Goal: Task Accomplishment & Management: Manage account settings

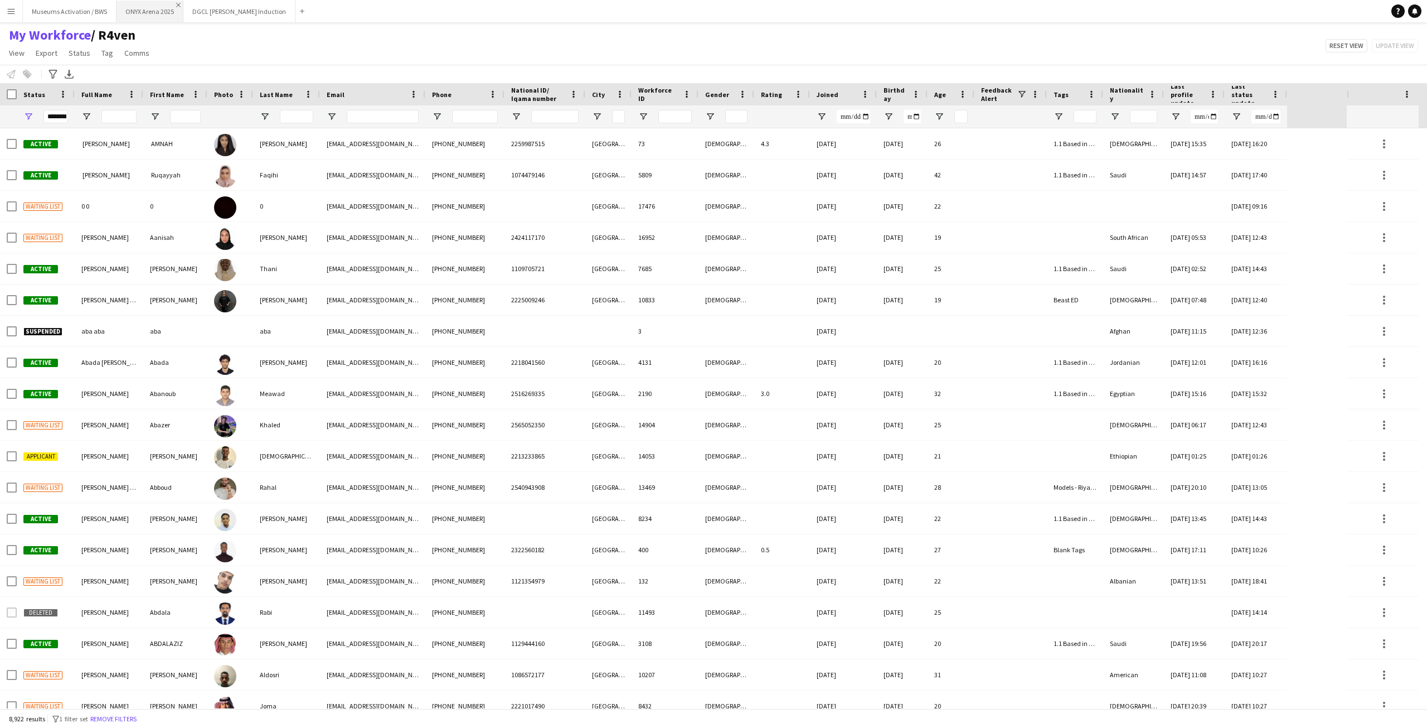
click at [176, 4] on app-icon "Close" at bounding box center [178, 5] width 4 height 4
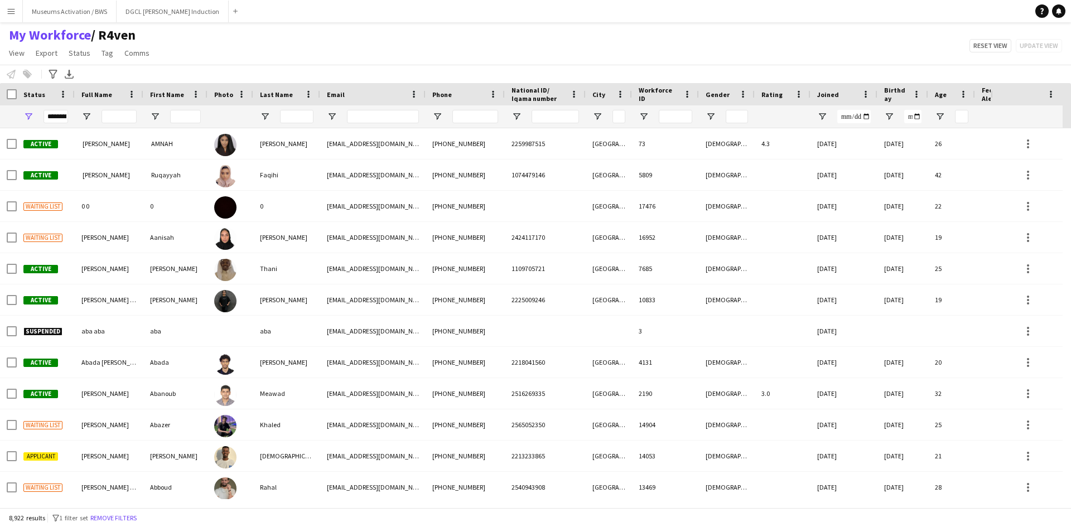
drag, startPoint x: 185, startPoint y: 38, endPoint x: 181, endPoint y: 61, distance: 23.2
click at [185, 38] on div "My Workforce / R4ven View Views Default view R4ven New view Update view Delete …" at bounding box center [535, 46] width 1071 height 38
drag, startPoint x: 177, startPoint y: 62, endPoint x: 8, endPoint y: 37, distance: 170.9
click at [8, 37] on div "My Workforce / R4ven View Views Default view R4ven New view Update view Delete …" at bounding box center [535, 46] width 1071 height 38
click at [277, 45] on div "My Workforce / R4ven View Views Default view R4ven New view Update view Delete …" at bounding box center [535, 46] width 1071 height 38
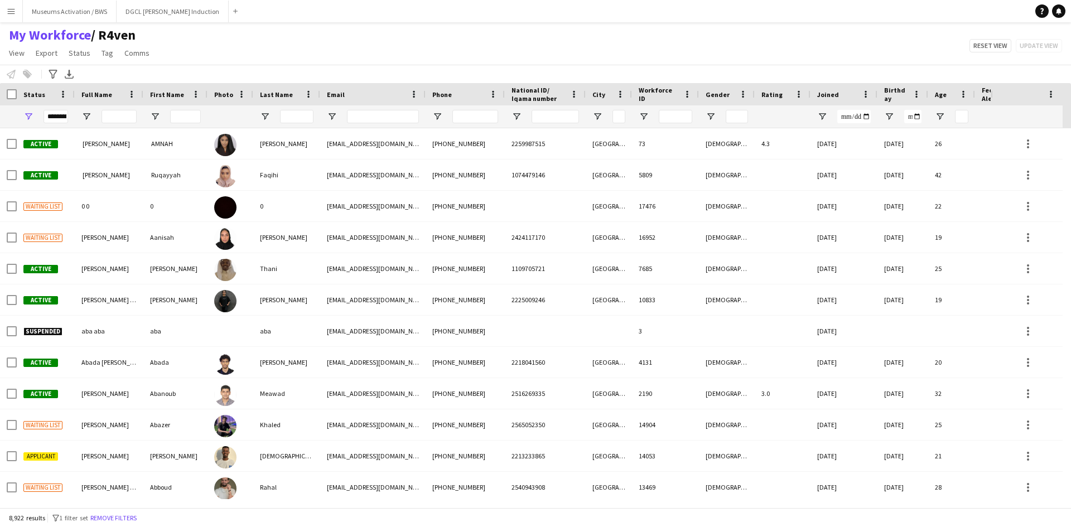
click at [297, 55] on div "My Workforce / R4ven View Views Default view R4ven New view Update view Delete …" at bounding box center [535, 46] width 1071 height 38
click at [386, 112] on input "Email Filter Input" at bounding box center [383, 116] width 72 height 13
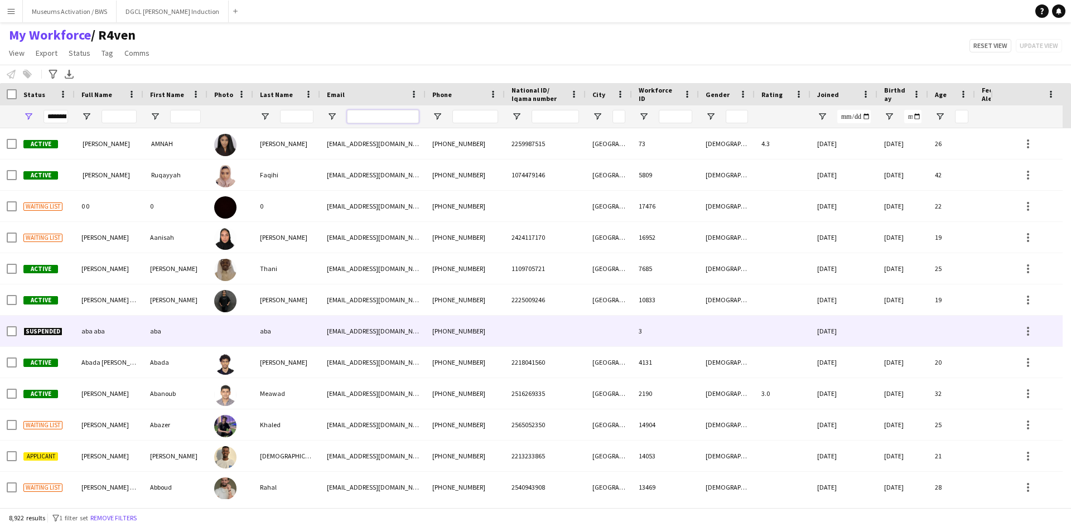
paste input "**********"
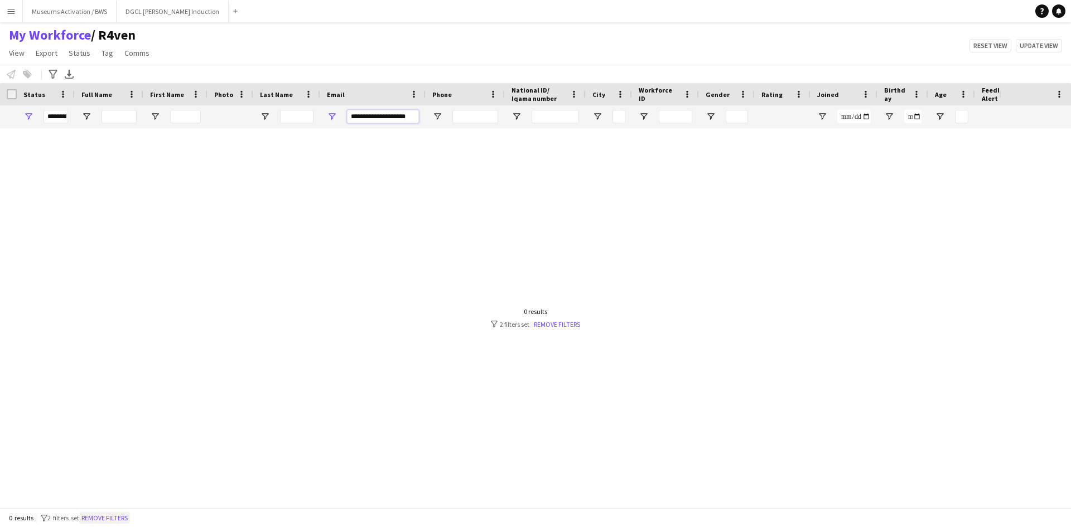
type input "**********"
click at [108, 519] on button "Remove filters" at bounding box center [104, 518] width 51 height 12
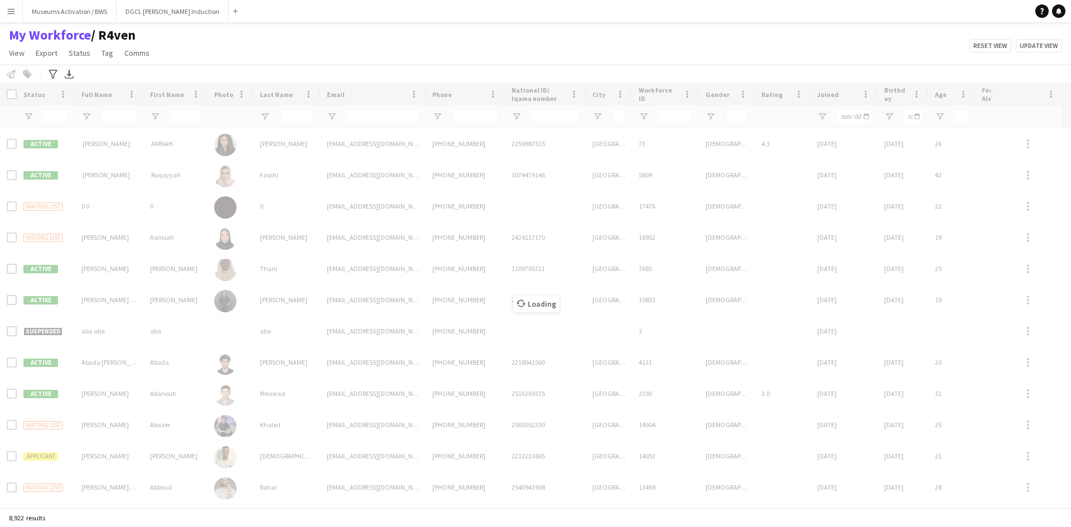
click at [362, 117] on div "Loading" at bounding box center [535, 295] width 1071 height 424
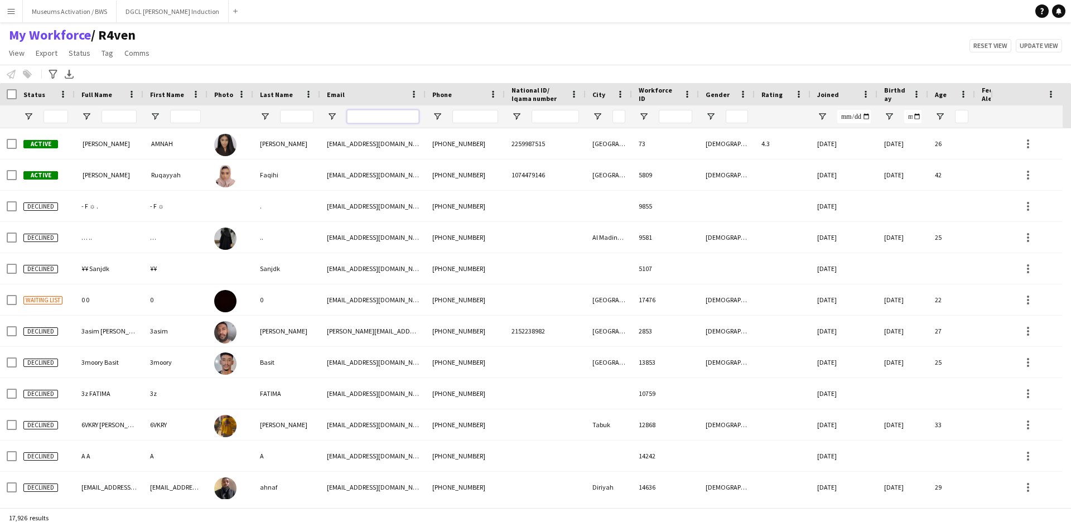
click at [362, 117] on input "Email Filter Input" at bounding box center [383, 116] width 72 height 13
paste input "**********"
type input "**********"
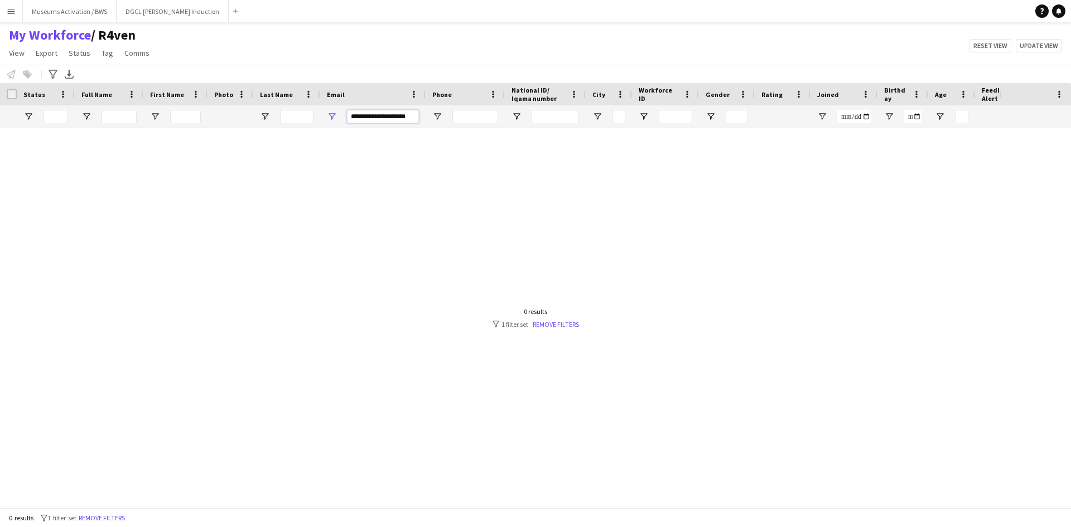
click at [379, 121] on input "**********" at bounding box center [383, 116] width 72 height 13
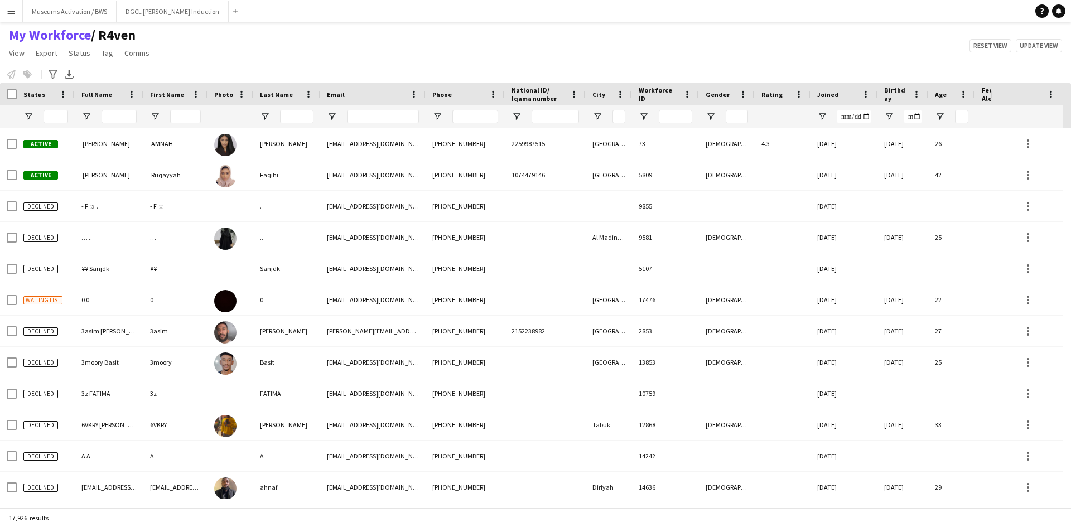
click at [22, 114] on div at bounding box center [46, 116] width 58 height 22
click at [26, 117] on span "Open Filter Menu" at bounding box center [28, 117] width 10 height 10
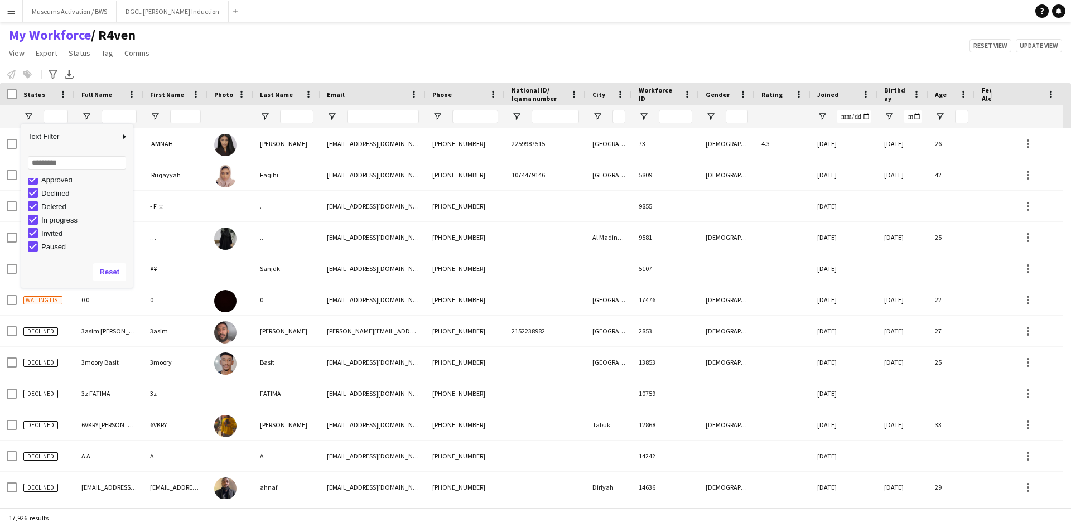
scroll to position [70, 0]
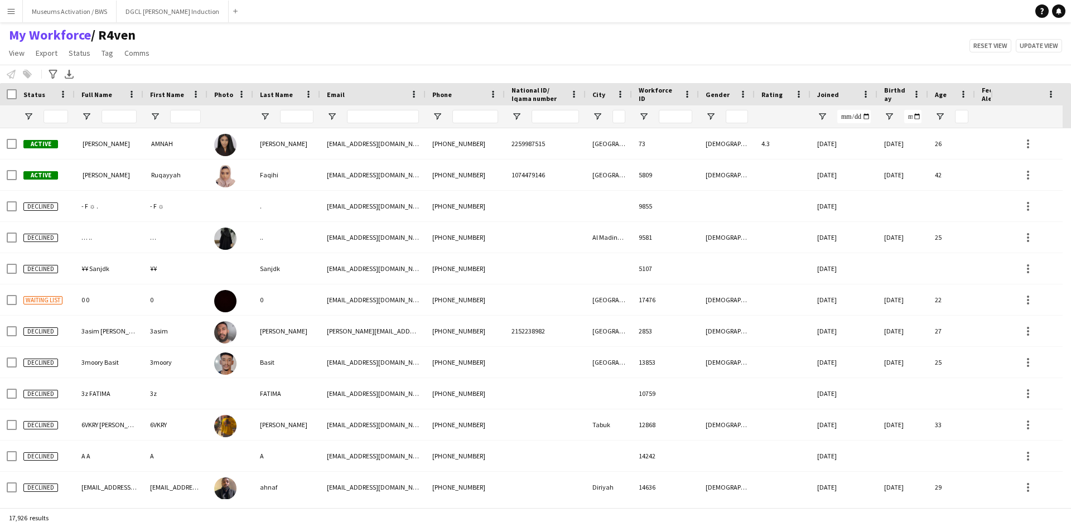
click at [288, 85] on div "Last Name" at bounding box center [287, 94] width 54 height 22
click at [384, 120] on input "Email Filter Input" at bounding box center [383, 116] width 72 height 13
paste input "**********"
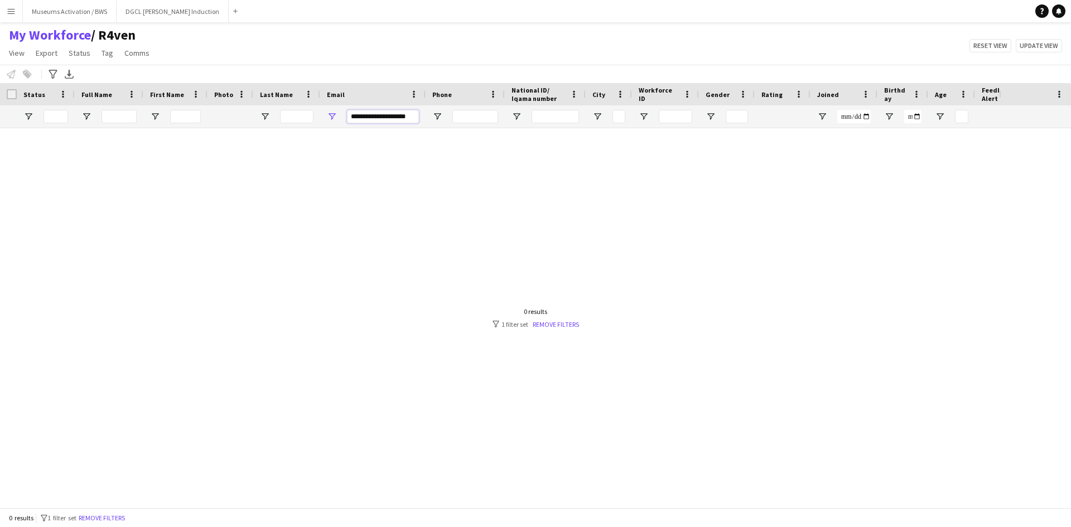
scroll to position [0, 0]
click at [404, 114] on input "**********" at bounding box center [383, 116] width 72 height 13
paste input "****"
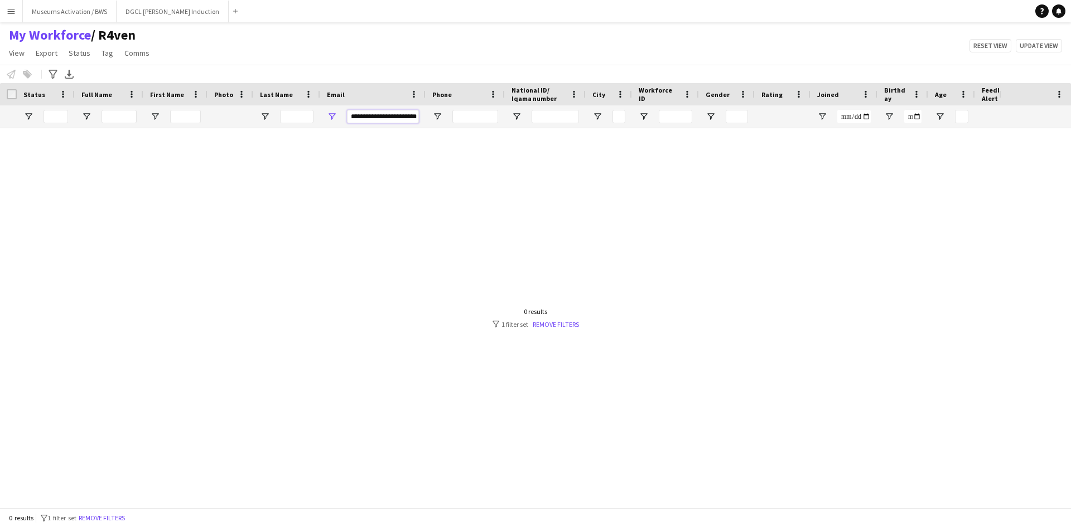
scroll to position [0, 6]
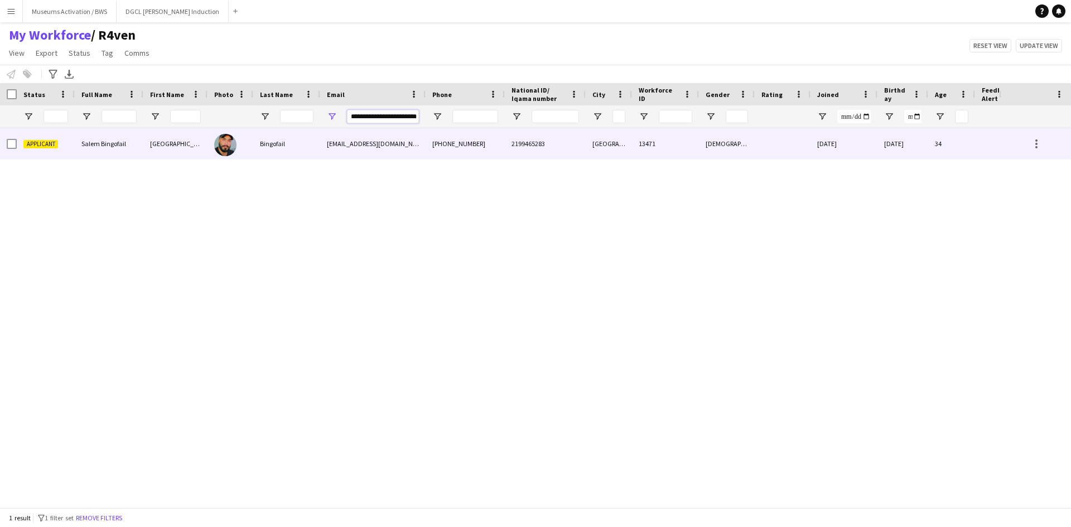
type input "**********"
click at [322, 149] on div "[EMAIL_ADDRESS][DOMAIN_NAME]" at bounding box center [372, 143] width 105 height 31
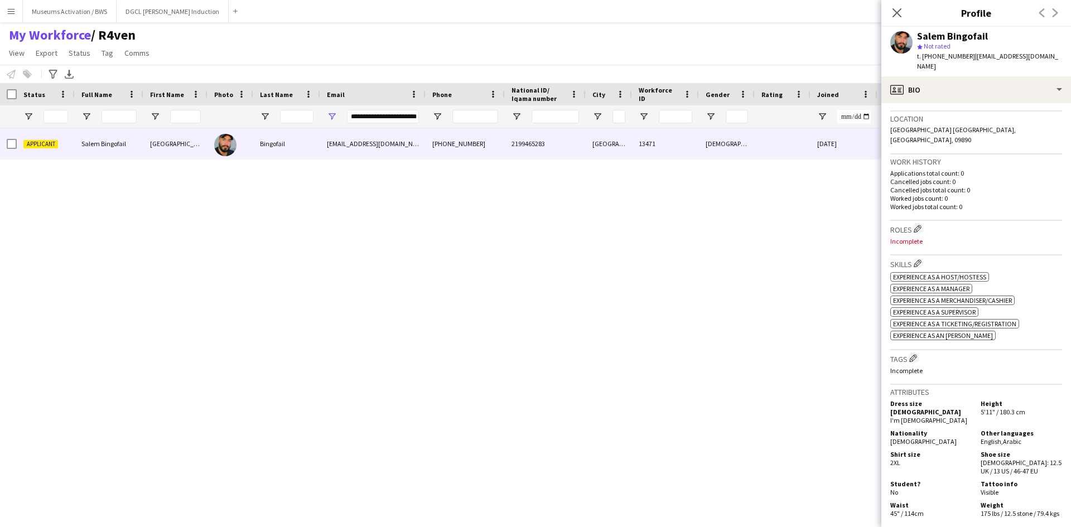
scroll to position [279, 0]
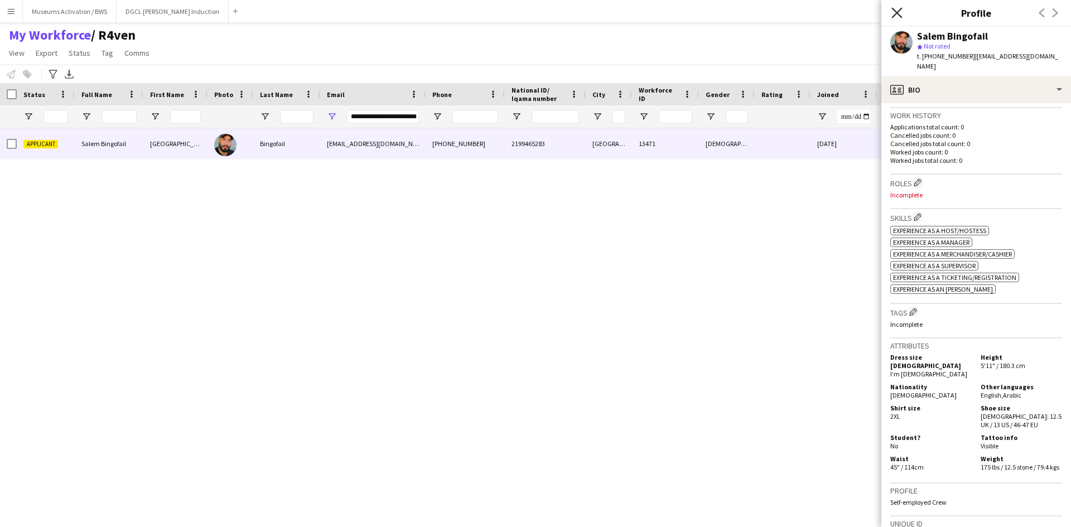
click at [891, 12] on icon "Close pop-in" at bounding box center [896, 12] width 11 height 11
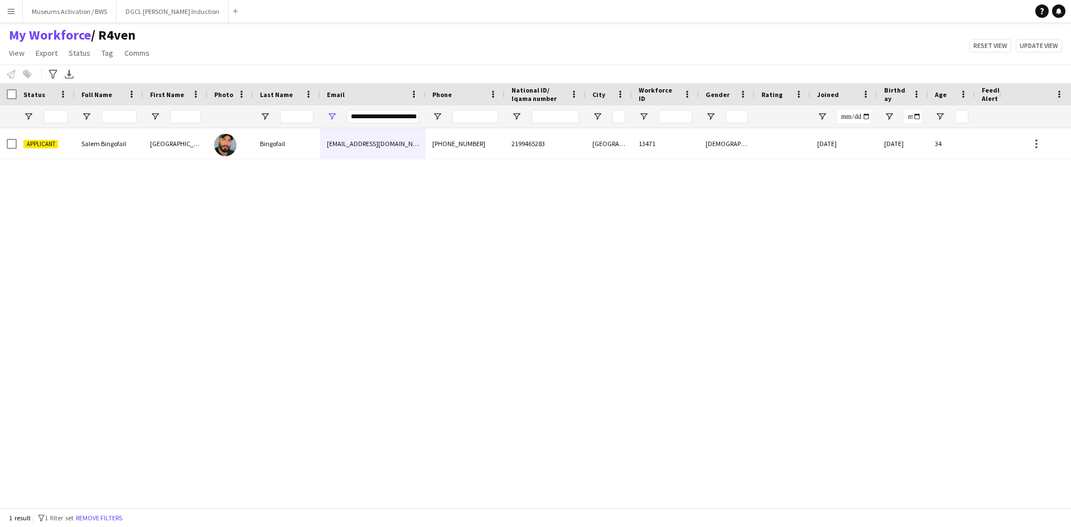
click at [8, 6] on button "Menu" at bounding box center [11, 11] width 22 height 22
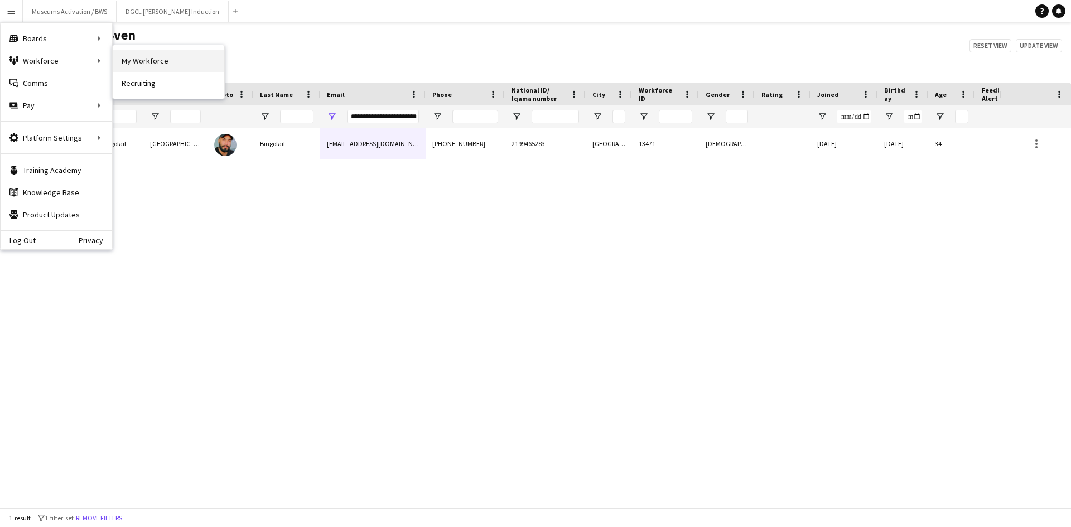
click at [156, 60] on link "My Workforce" at bounding box center [169, 61] width 112 height 22
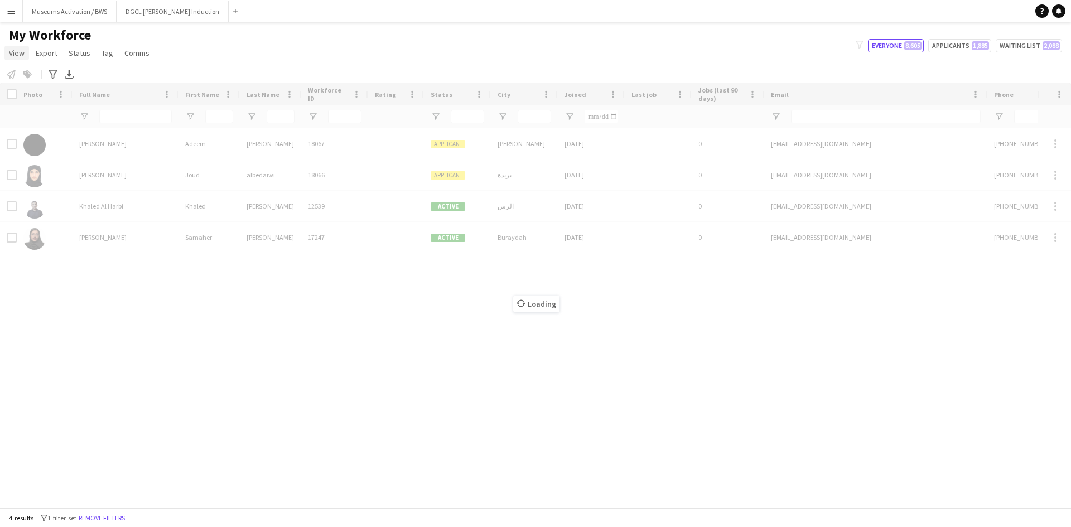
click at [23, 54] on span "View" at bounding box center [17, 53] width 16 height 10
type input "**********"
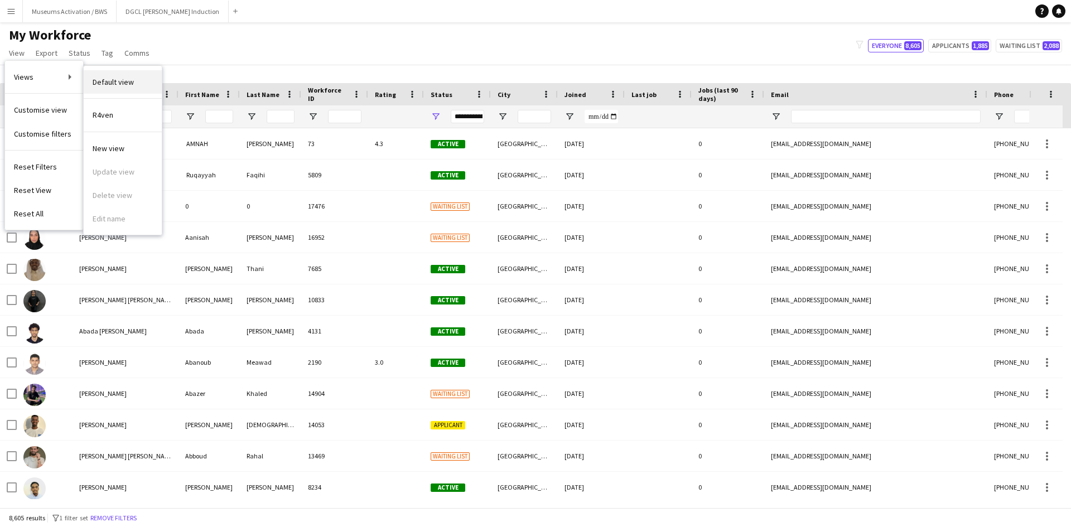
click at [112, 77] on span "Default view" at bounding box center [113, 82] width 41 height 10
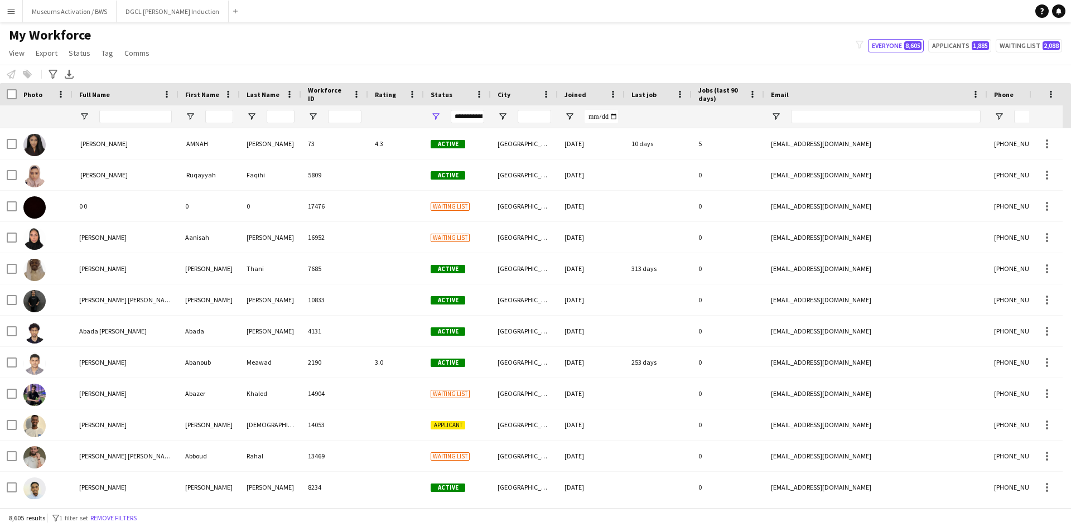
click at [213, 42] on div "My Workforce View Views Default view R4ven New view Update view Delete view Edi…" at bounding box center [535, 46] width 1071 height 38
click at [85, 120] on span "Open Filter Menu" at bounding box center [84, 117] width 10 height 10
click at [277, 34] on div "My Workforce View Views Default view R4ven New view Update view Delete view Edi…" at bounding box center [535, 46] width 1071 height 38
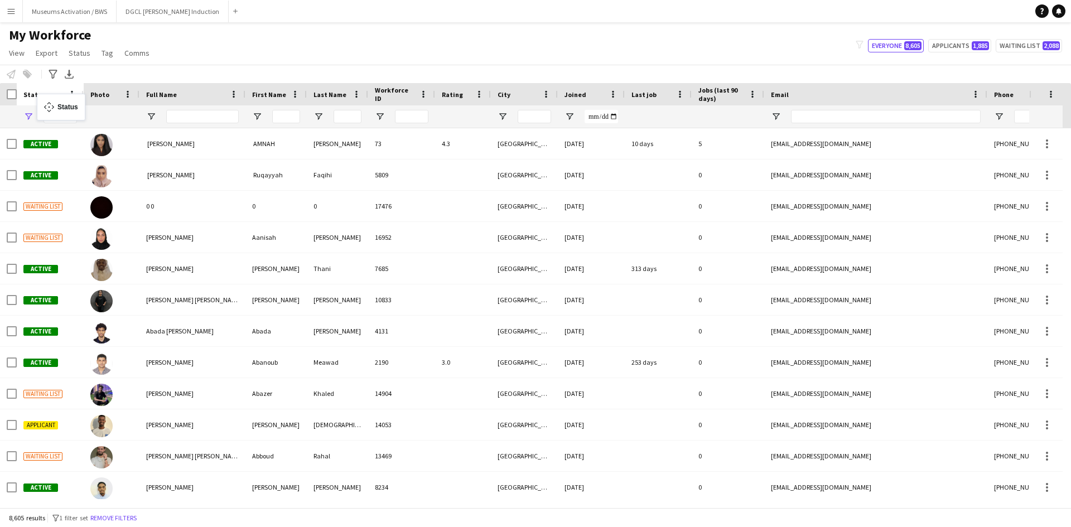
drag, startPoint x: 448, startPoint y: 99, endPoint x: 42, endPoint y: 101, distance: 405.4
click at [32, 114] on span "Open Filter Menu" at bounding box center [28, 117] width 10 height 10
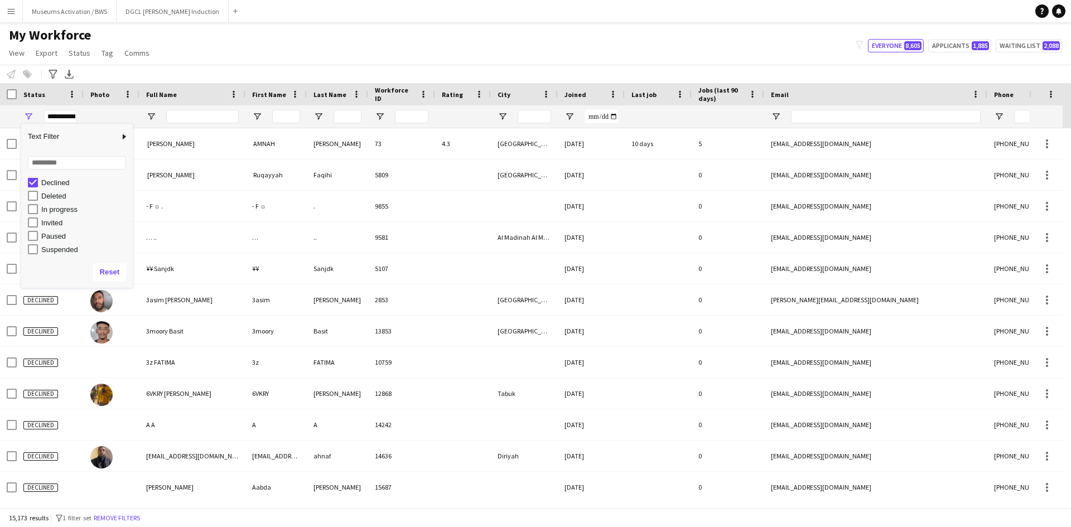
scroll to position [70, 0]
type input "**********"
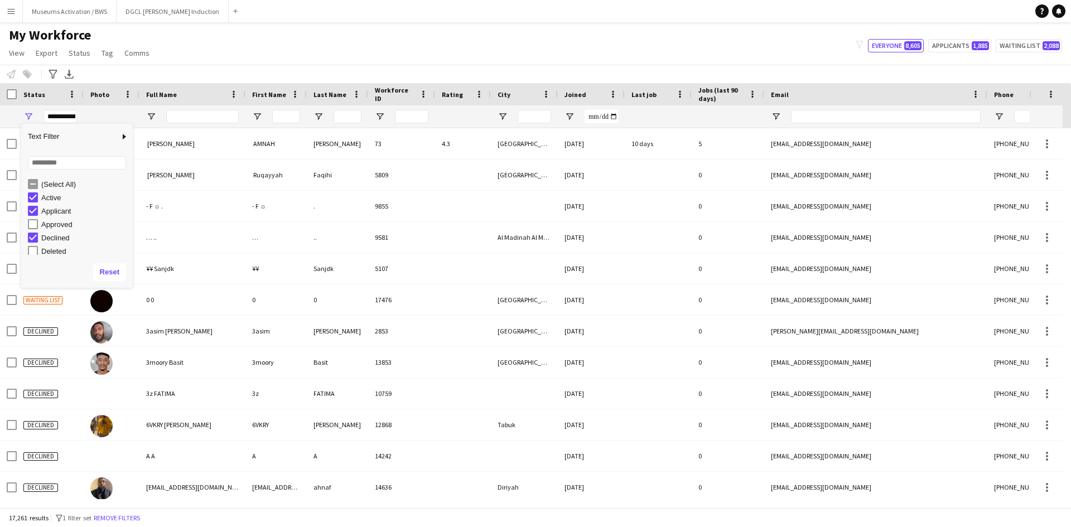
scroll to position [0, 0]
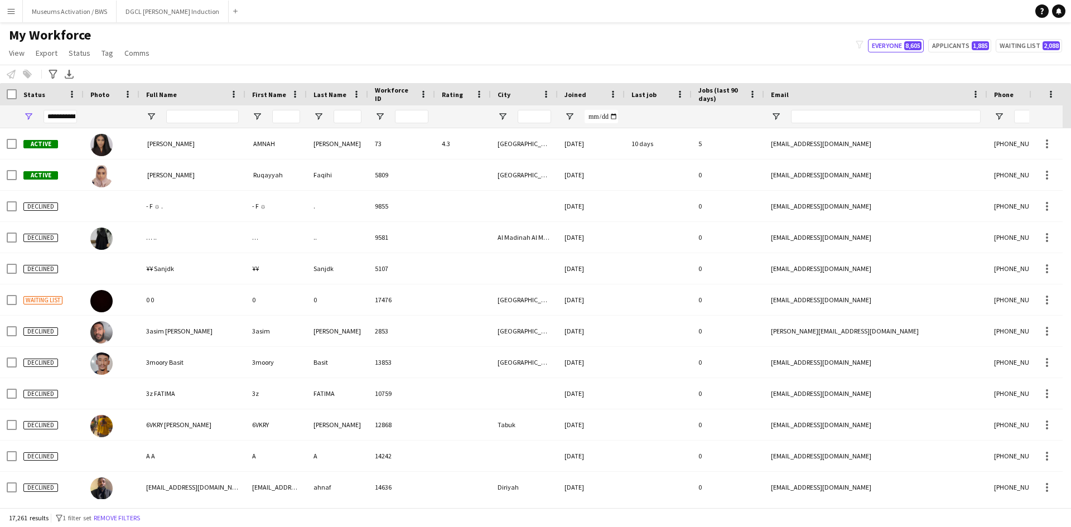
click at [210, 51] on div "My Workforce View Views Default view R4ven New view Update view Delete view Edi…" at bounding box center [535, 46] width 1071 height 38
click at [169, 120] on input "Full Name Filter Input" at bounding box center [202, 116] width 72 height 13
click at [253, 54] on div "My Workforce View Views Default view R4ven New view Update view Delete view Edi…" at bounding box center [535, 46] width 1071 height 38
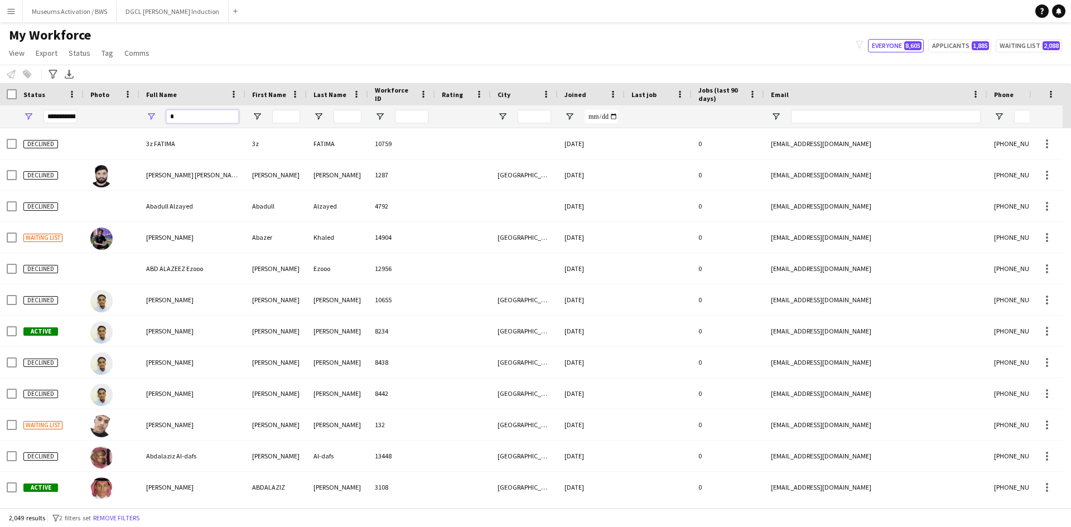
click at [194, 117] on input "*" at bounding box center [202, 116] width 72 height 13
type input "*"
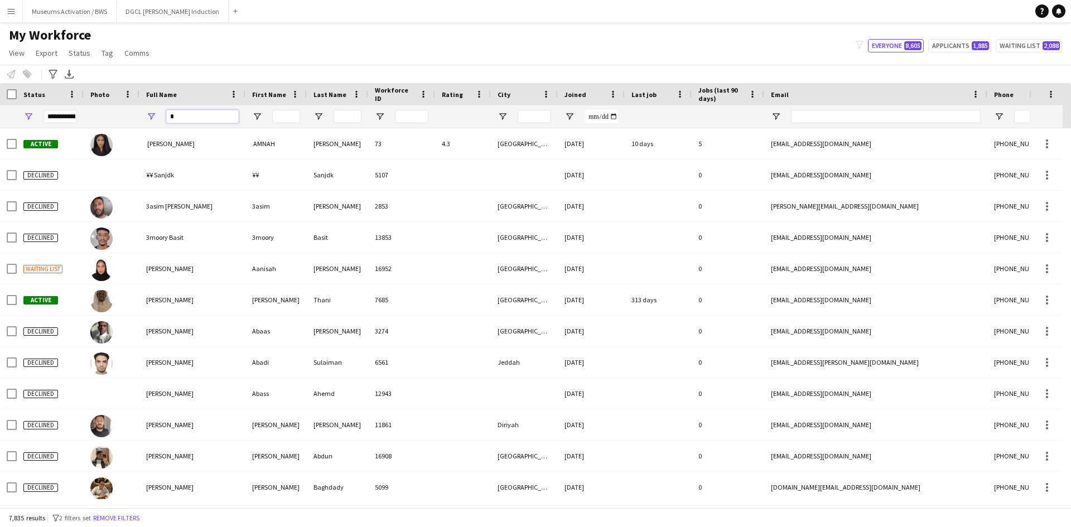
click at [197, 115] on input "*" at bounding box center [202, 116] width 72 height 13
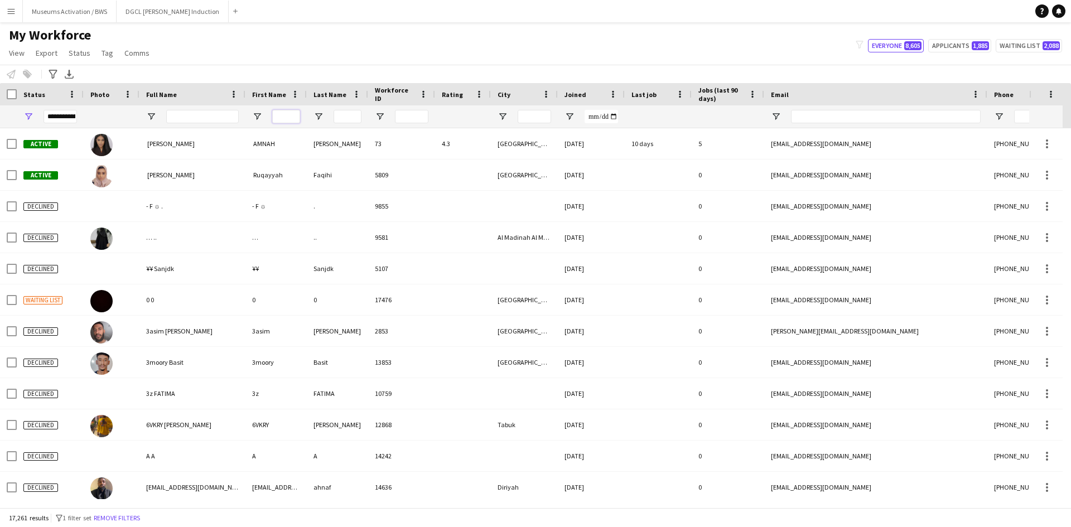
click at [278, 123] on input "First Name Filter Input" at bounding box center [286, 116] width 28 height 13
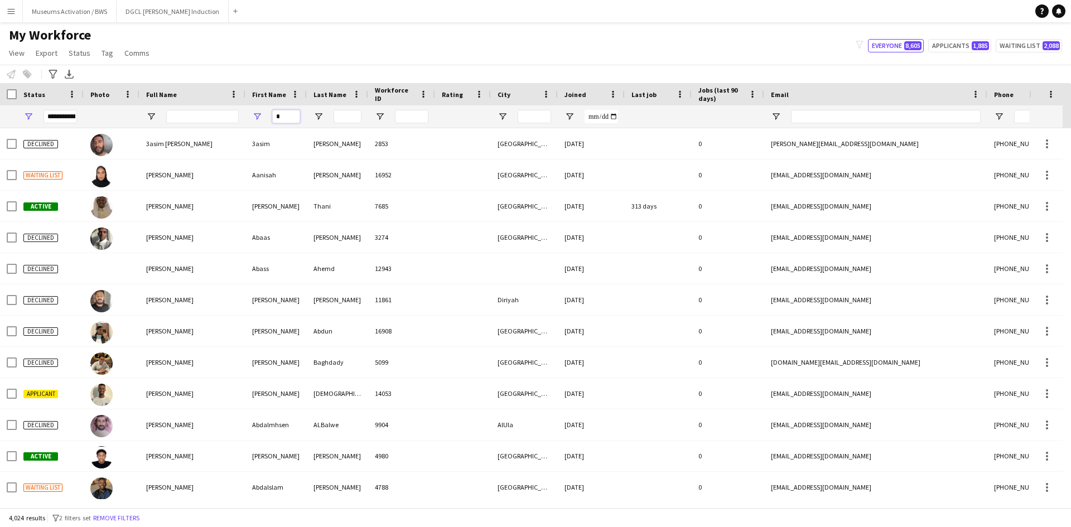
click at [280, 118] on input "*" at bounding box center [286, 116] width 28 height 13
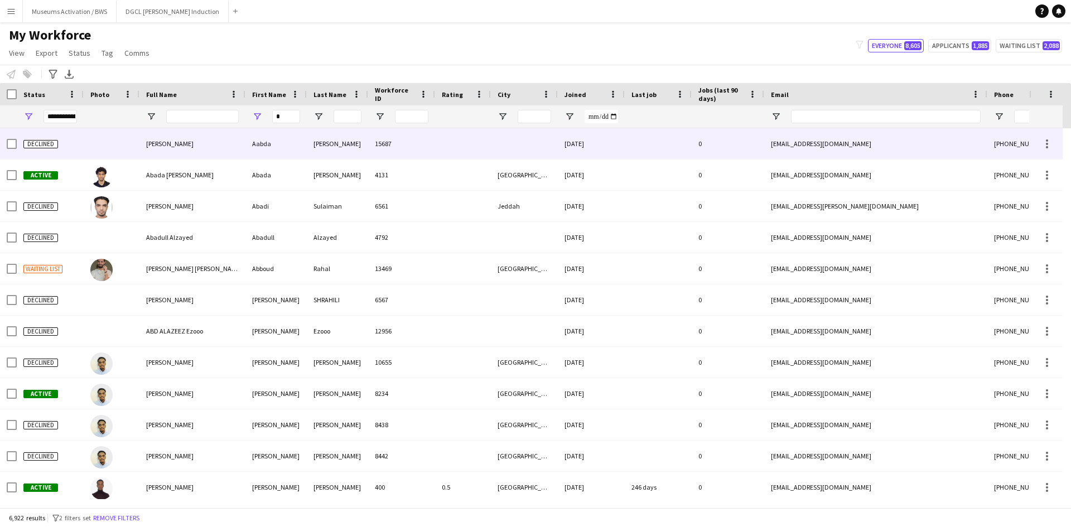
click at [284, 128] on div "Aabda" at bounding box center [275, 143] width 61 height 31
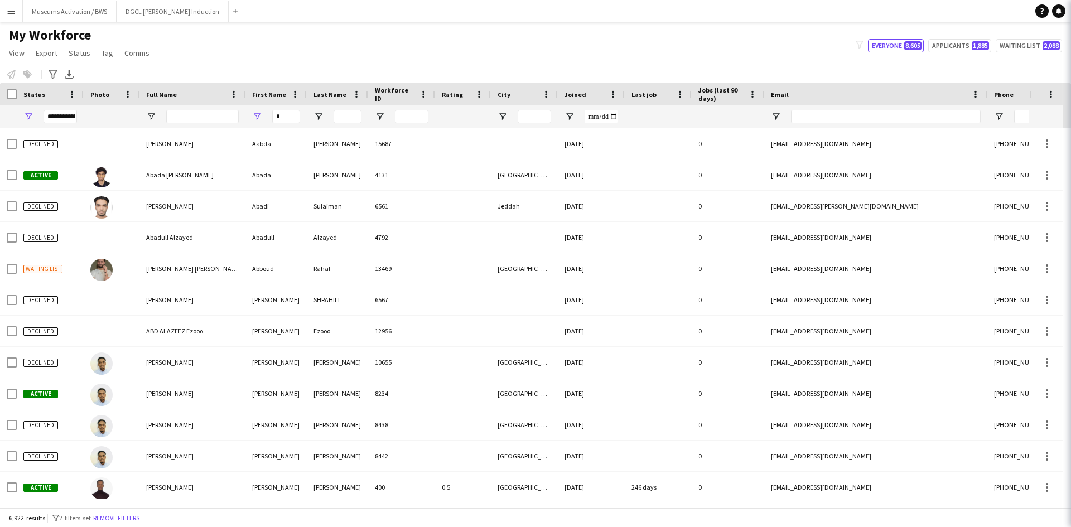
click at [284, 120] on input "*" at bounding box center [286, 116] width 28 height 13
click at [283, 120] on input "*" at bounding box center [286, 116] width 28 height 13
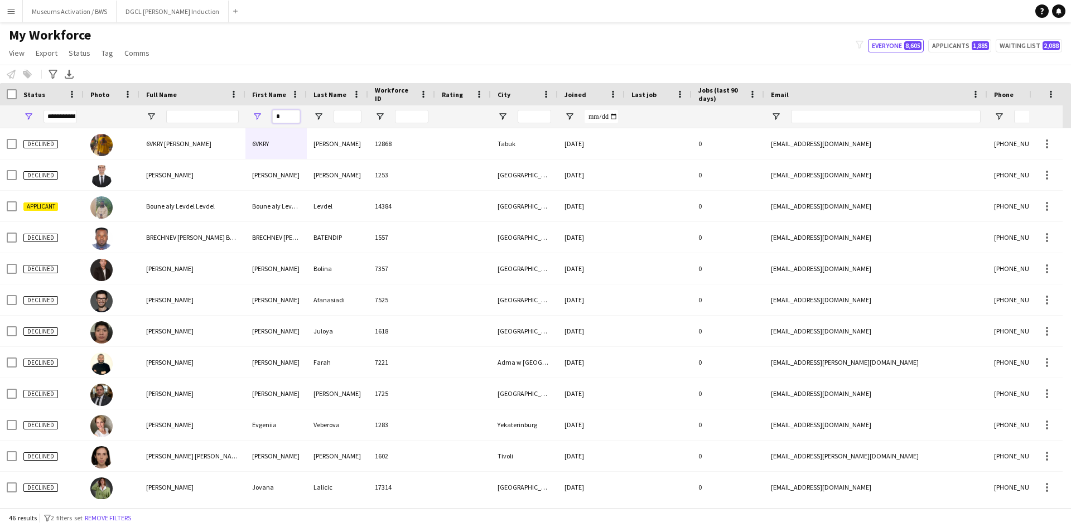
click at [288, 120] on input "*" at bounding box center [286, 116] width 28 height 13
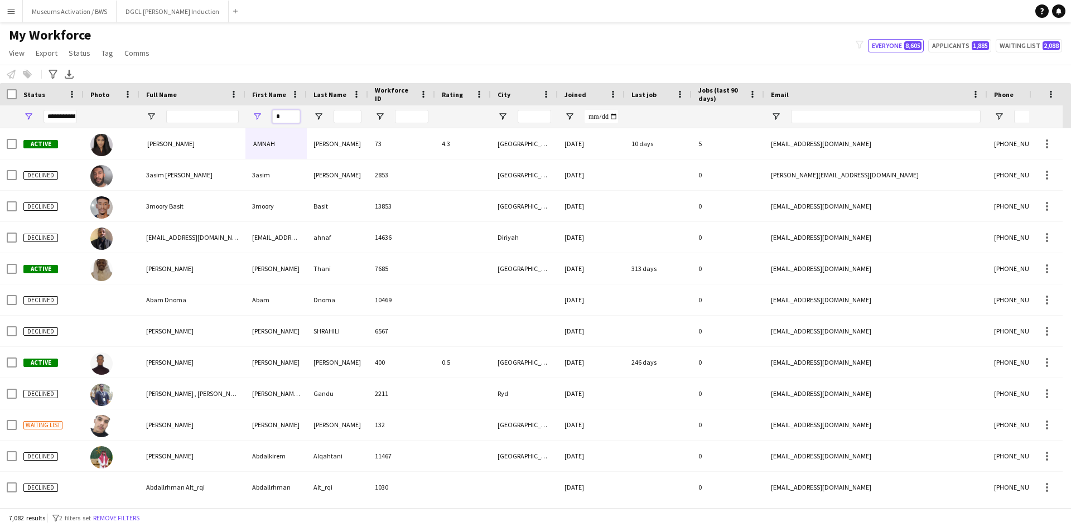
click at [288, 121] on input "*" at bounding box center [286, 116] width 28 height 13
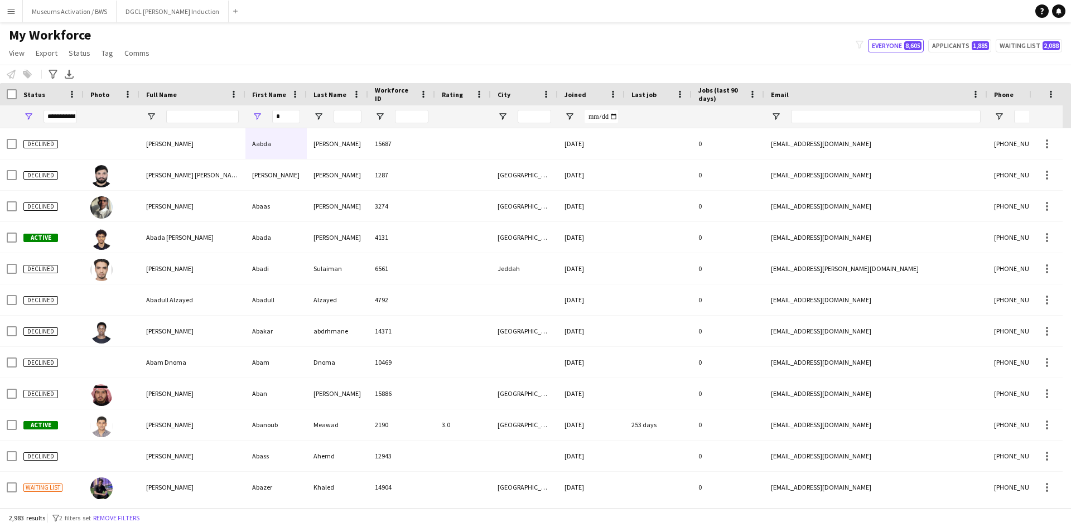
click at [288, 124] on div "*" at bounding box center [286, 116] width 28 height 22
click at [288, 118] on input "*" at bounding box center [286, 116] width 28 height 13
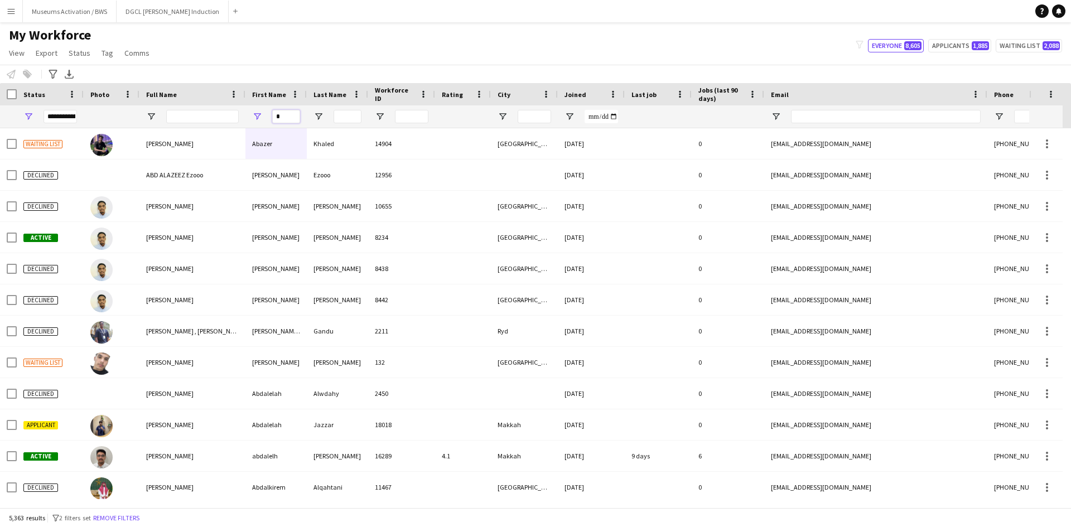
type input "*"
click at [260, 70] on div "Notify workforce Add to tag Select at least one crew to tag him or her. Advance…" at bounding box center [535, 74] width 1071 height 18
click at [279, 122] on input "*" at bounding box center [286, 116] width 28 height 13
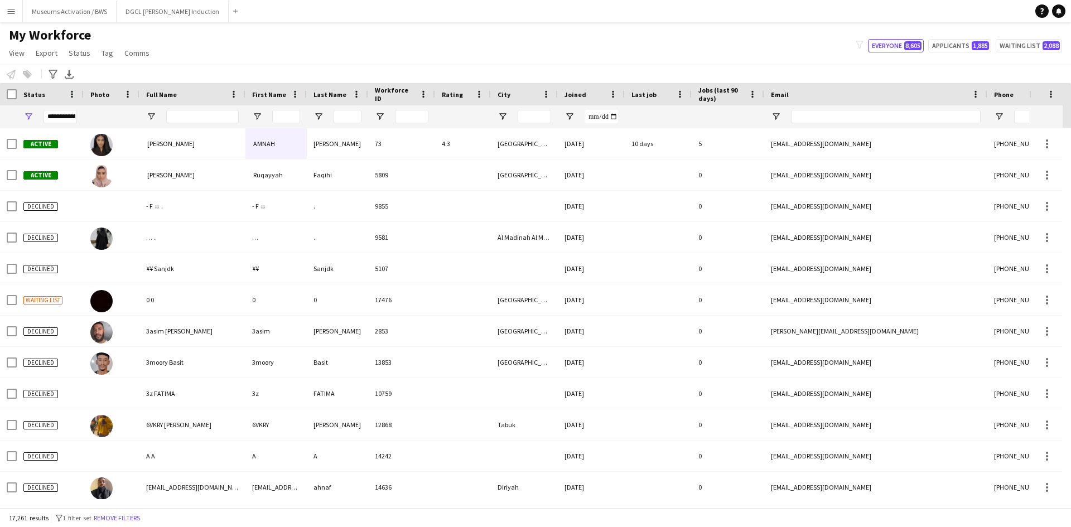
click at [210, 35] on div "My Workforce View Views Default view R4ven New view Update view Delete view Edi…" at bounding box center [535, 46] width 1071 height 38
drag, startPoint x: 210, startPoint y: 35, endPoint x: 210, endPoint y: 48, distance: 13.4
click at [210, 48] on div "My Workforce View Views Default view R4ven New view Update view Delete view Edi…" at bounding box center [535, 46] width 1071 height 38
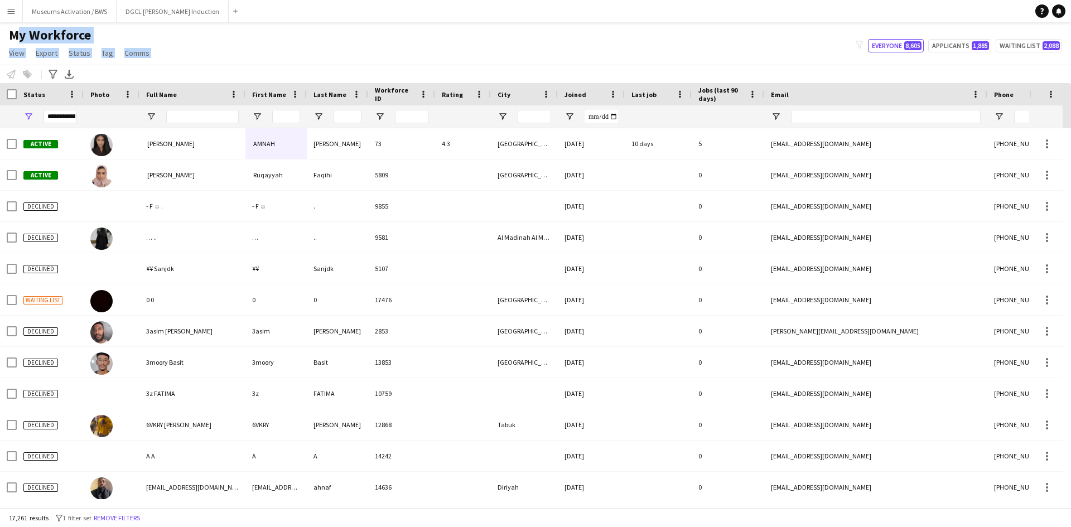
click at [210, 48] on div "My Workforce View Views Default view R4ven New view Update view Delete view Edi…" at bounding box center [535, 46] width 1071 height 38
click at [118, 27] on h1 "My Workforce" at bounding box center [80, 35] width 161 height 17
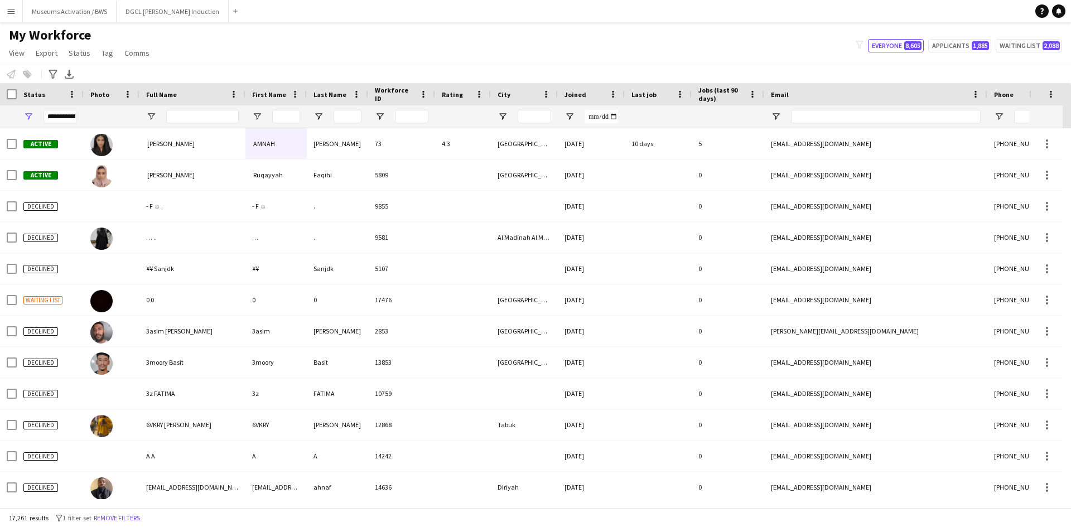
click at [118, 27] on h1 "My Workforce" at bounding box center [80, 35] width 161 height 17
click at [236, 40] on div "My Workforce View Views Default view R4ven New view Update view Delete view Edi…" at bounding box center [535, 46] width 1071 height 38
